Goal: Communication & Community: Answer question/provide support

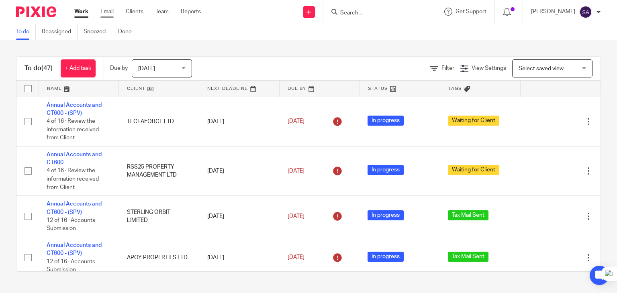
click at [104, 10] on link "Email" at bounding box center [106, 12] width 13 height 8
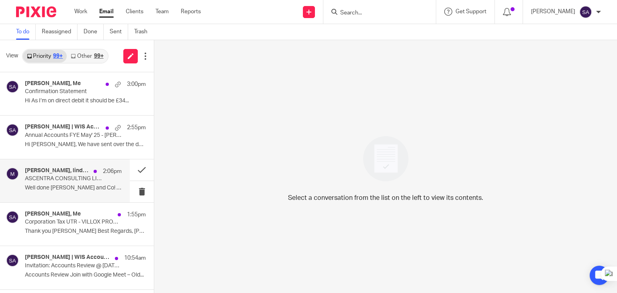
click at [51, 196] on div "Wijay Kanagasundaram, lindujan.sundararjan, mithun 2:06pm ASCENTRA CONSULTING L…" at bounding box center [65, 180] width 130 height 43
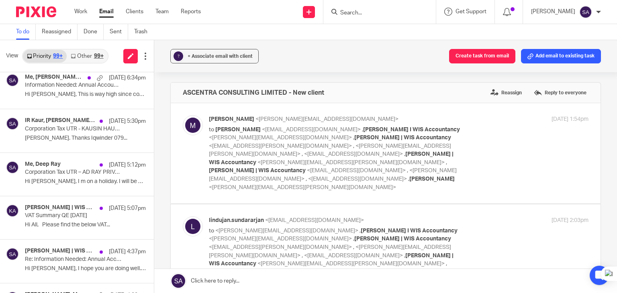
click at [355, 12] on input "Search" at bounding box center [375, 13] width 72 height 7
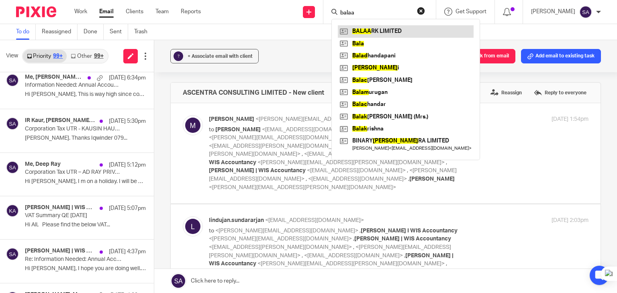
type input "balaa"
click at [383, 30] on link at bounding box center [406, 31] width 136 height 12
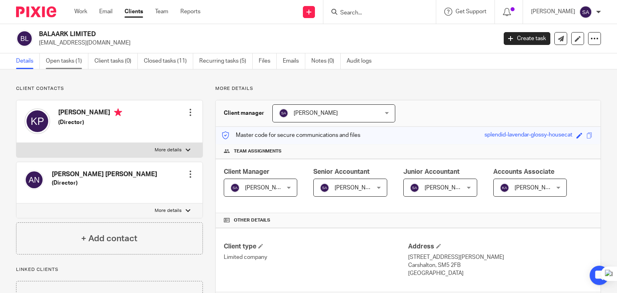
click at [63, 63] on link "Open tasks (1)" at bounding box center [67, 61] width 43 height 16
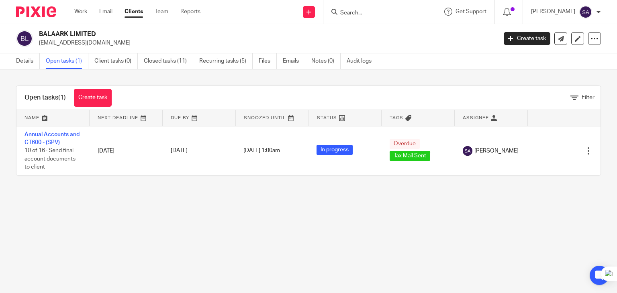
click at [77, 133] on link "Annual Accounts and CT600 - (SPV)" at bounding box center [51, 139] width 55 height 14
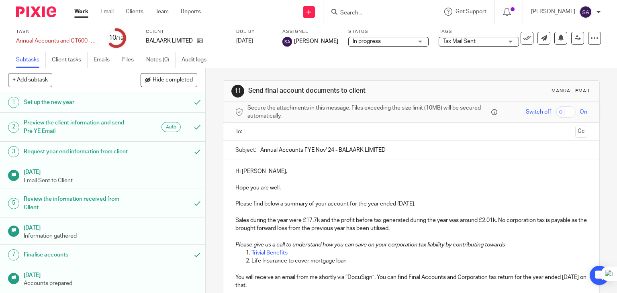
scroll to position [198, 0]
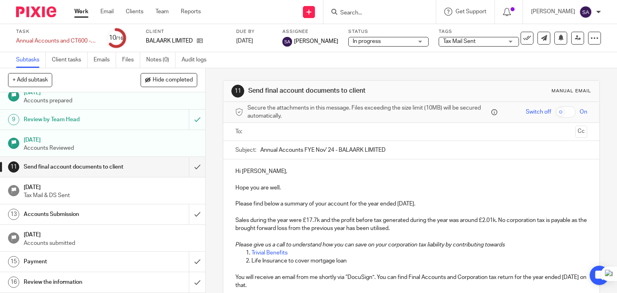
click at [275, 168] on p "Hi [PERSON_NAME]," at bounding box center [411, 171] width 352 height 8
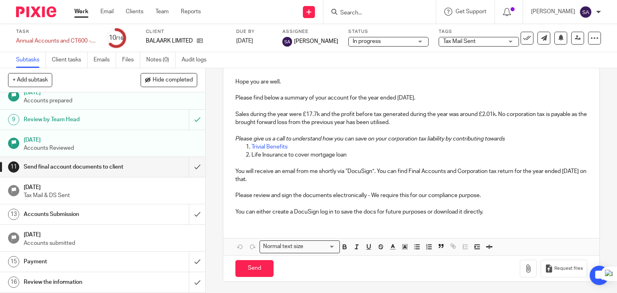
scroll to position [0, 0]
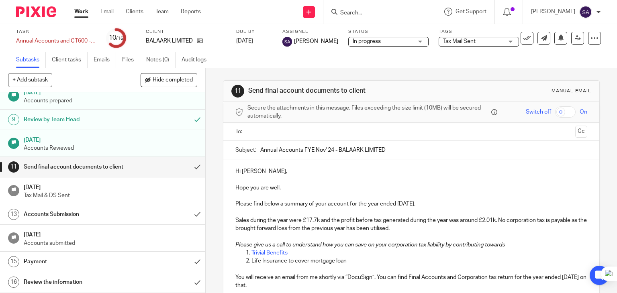
click at [280, 134] on input "text" at bounding box center [411, 131] width 322 height 9
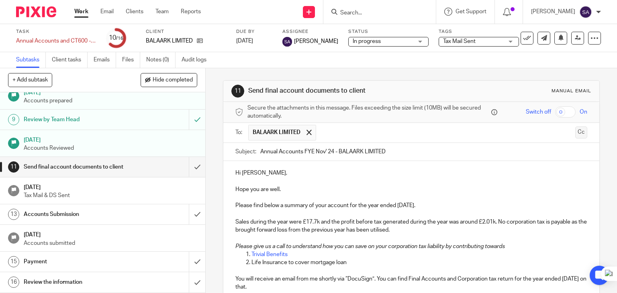
click at [575, 130] on button "Cc" at bounding box center [581, 132] width 12 height 12
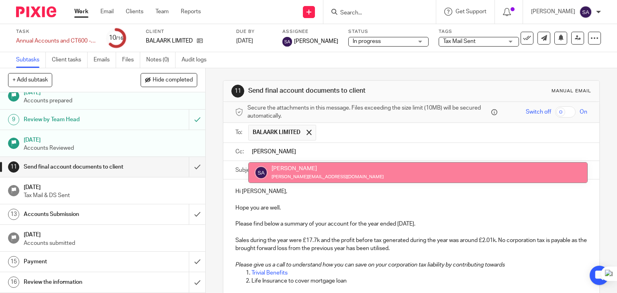
type input "[PERSON_NAME]"
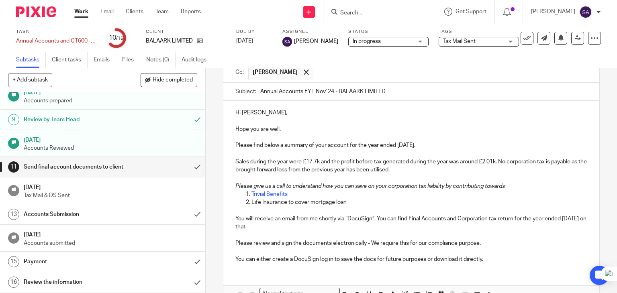
scroll to position [127, 0]
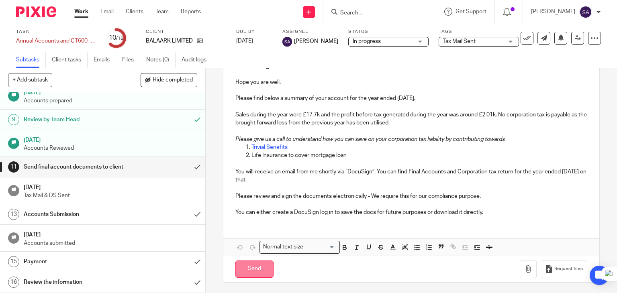
click at [246, 265] on input "Send" at bounding box center [254, 269] width 38 height 17
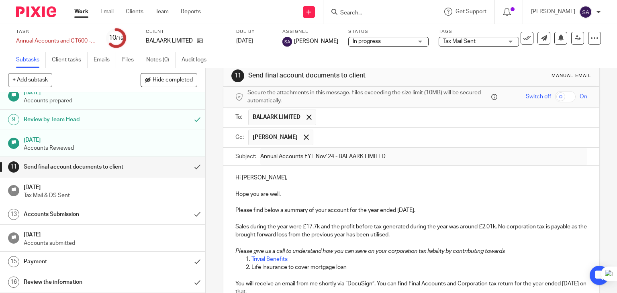
scroll to position [7, 0]
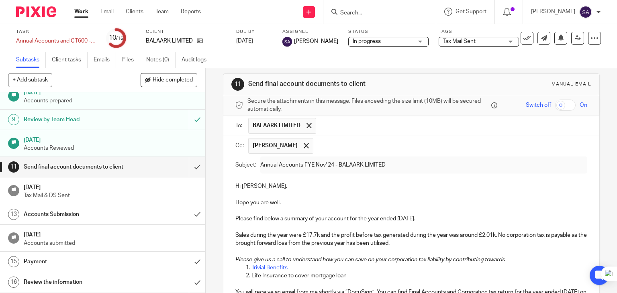
type input "Sent"
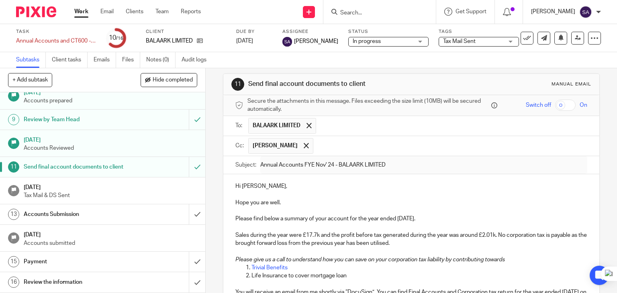
click at [568, 16] on p "[PERSON_NAME]" at bounding box center [553, 12] width 44 height 8
click at [554, 61] on li "Logout" at bounding box center [569, 56] width 53 height 12
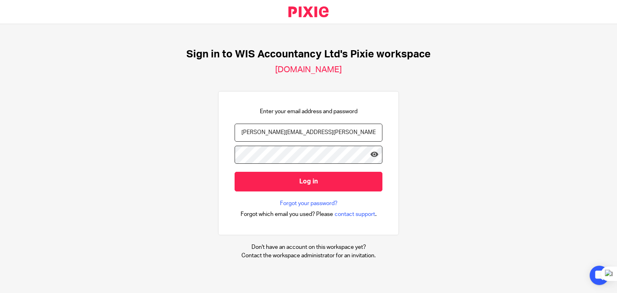
click at [267, 126] on input "[PERSON_NAME][EMAIL_ADDRESS][PERSON_NAME][DOMAIN_NAME]" at bounding box center [309, 133] width 148 height 18
type input "[PERSON_NAME][EMAIL_ADDRESS][DOMAIN_NAME]"
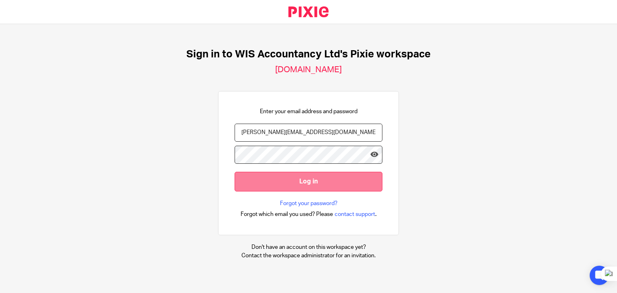
click at [257, 174] on input "Log in" at bounding box center [309, 182] width 148 height 20
